Goal: Register for event/course

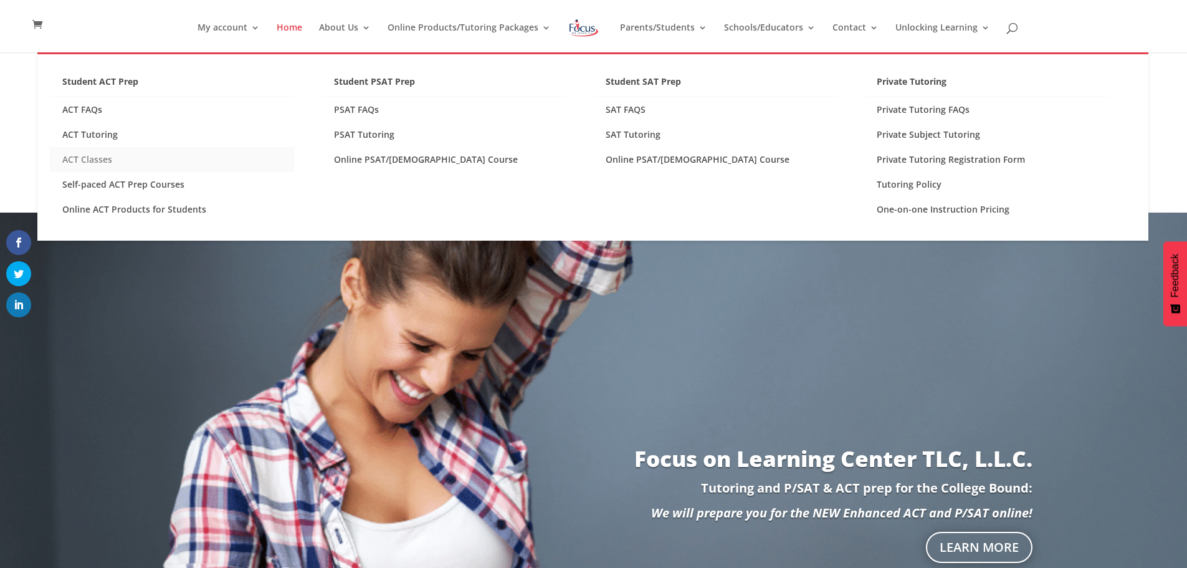
click at [87, 159] on link "ACT Classes" at bounding box center [172, 159] width 244 height 25
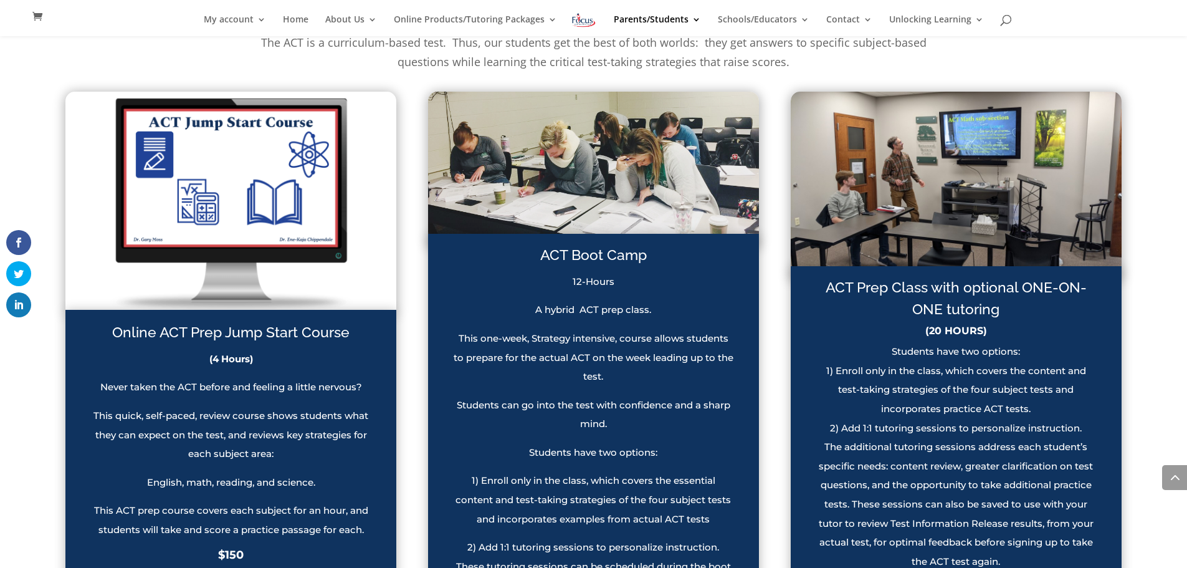
scroll to position [898, 0]
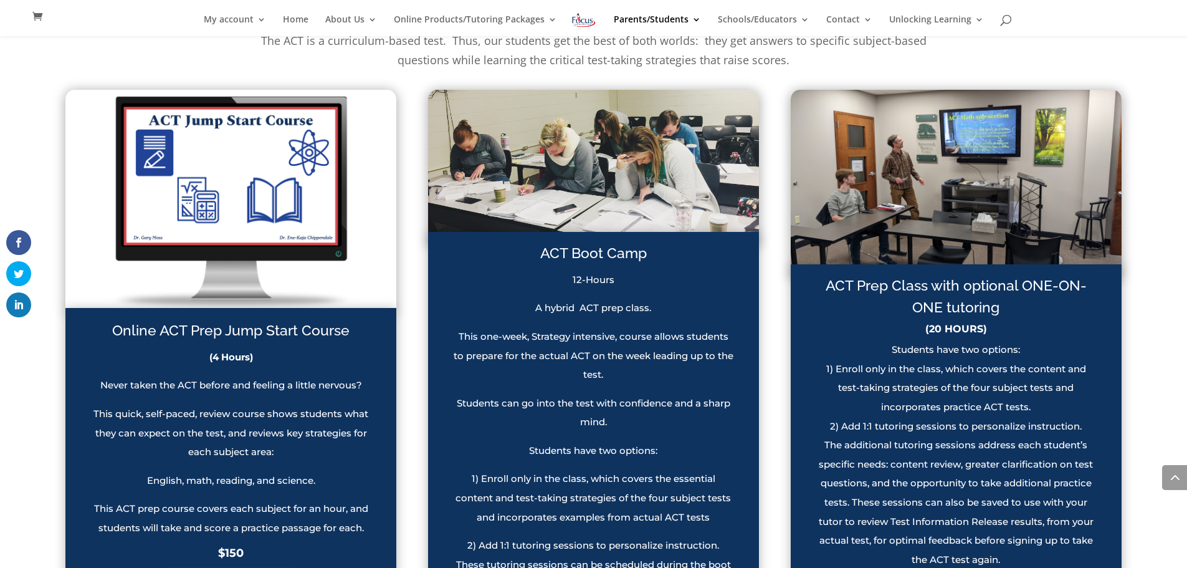
click at [610, 209] on img at bounding box center [593, 167] width 331 height 154
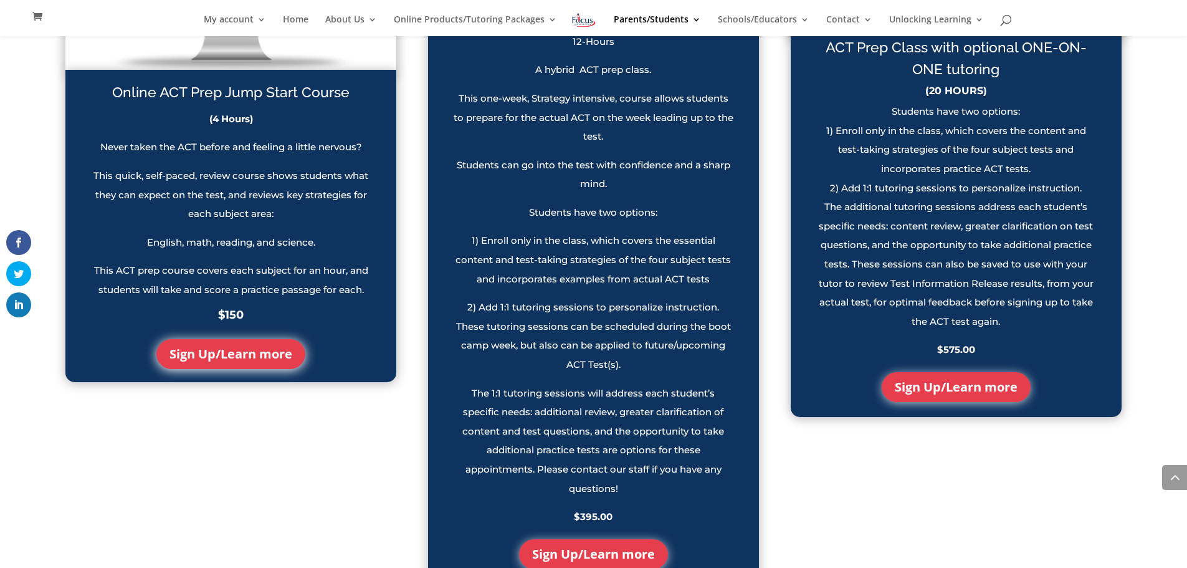
scroll to position [1223, 0]
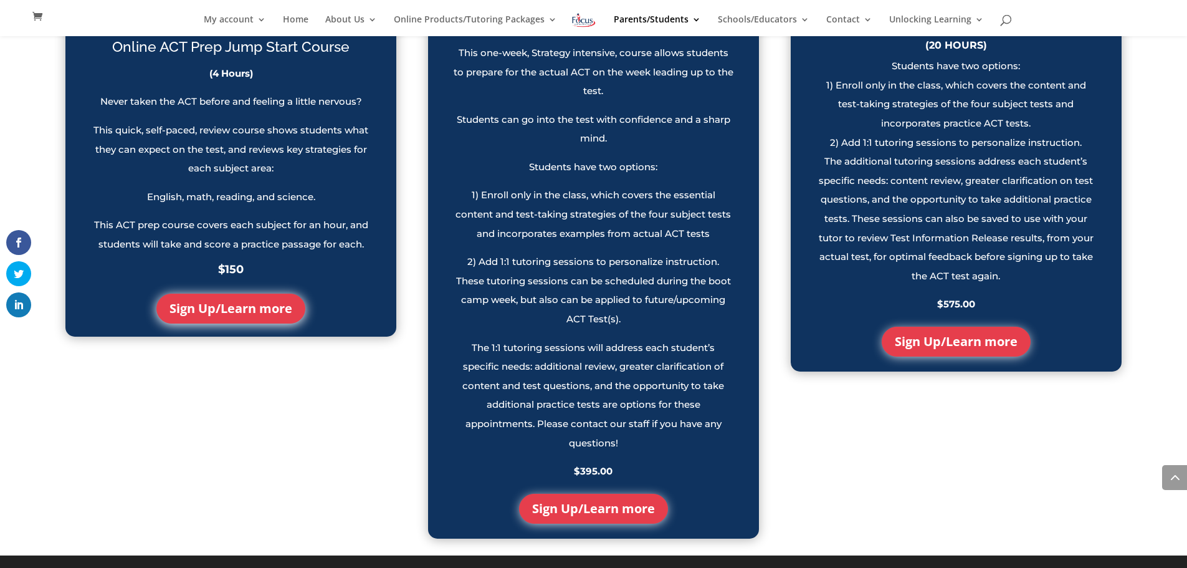
click at [612, 378] on p "The 1:1 tutoring sessions will address each student’s specific needs: additiona…" at bounding box center [593, 400] width 281 height 124
click at [567, 514] on link "Sign Up/Learn more" at bounding box center [593, 509] width 149 height 30
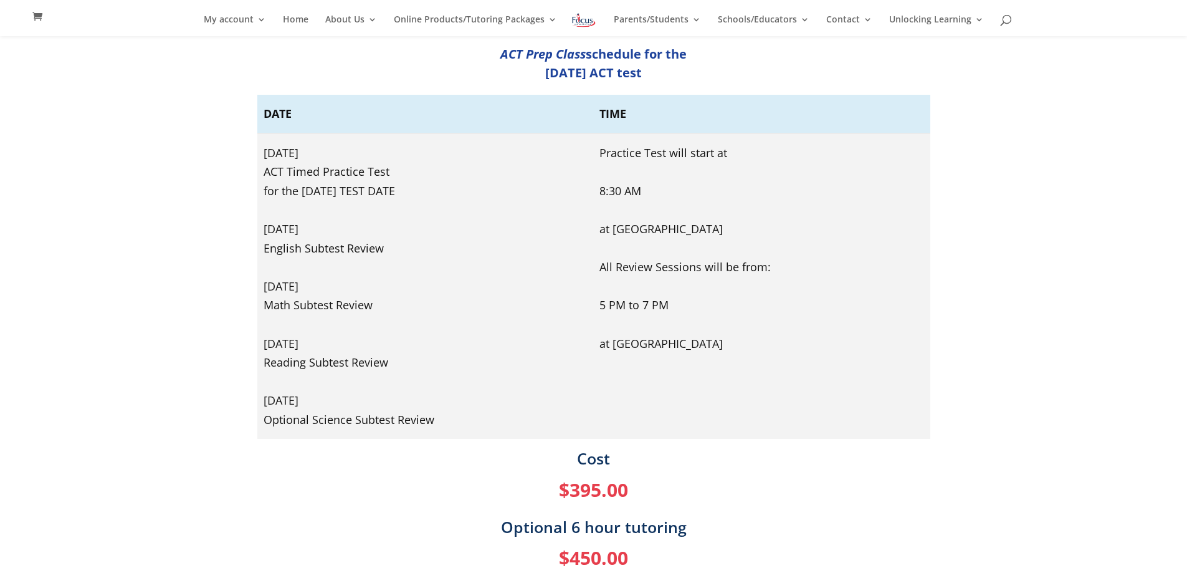
scroll to position [249, 0]
